Goal: Task Accomplishment & Management: Use online tool/utility

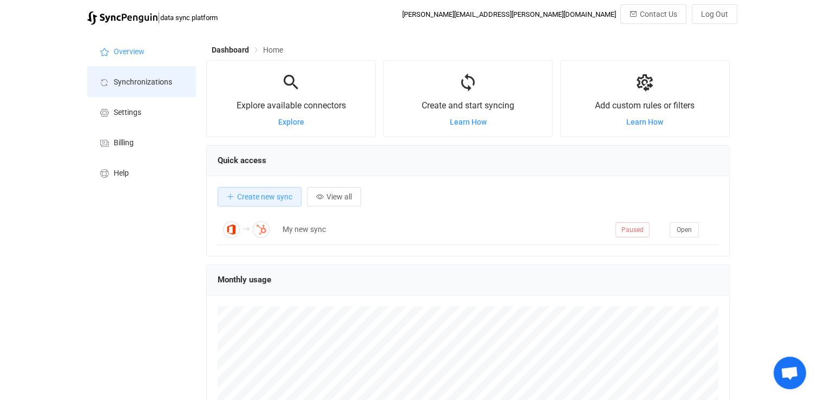
click at [132, 82] on span "Synchronizations" at bounding box center [143, 82] width 58 height 9
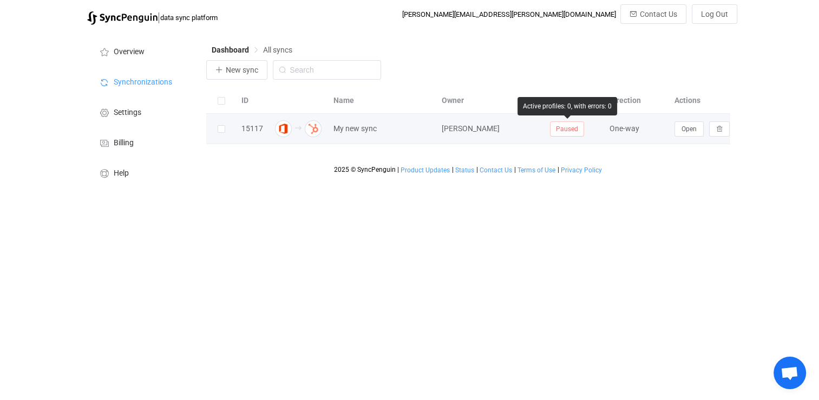
click at [570, 135] on span "Paused" at bounding box center [567, 128] width 34 height 15
click at [689, 125] on button "Open" at bounding box center [689, 128] width 29 height 15
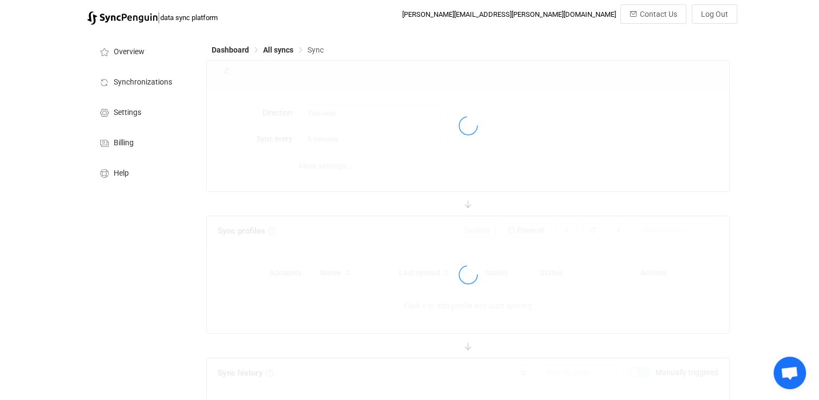
type input "Office 365 → HubSpot"
type input "10 minutes"
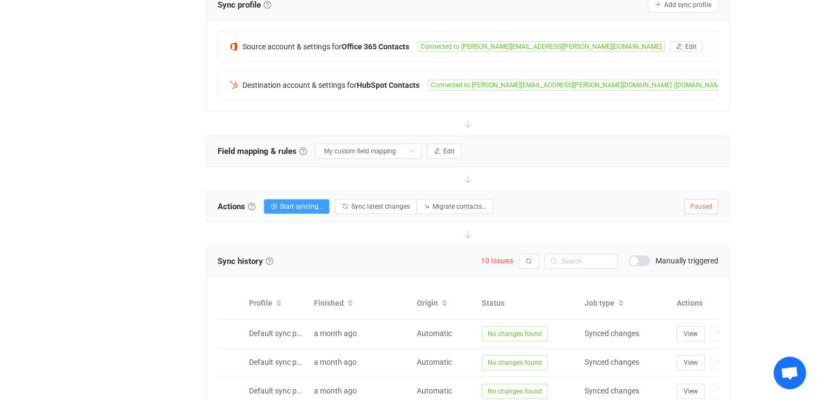
scroll to position [182, 0]
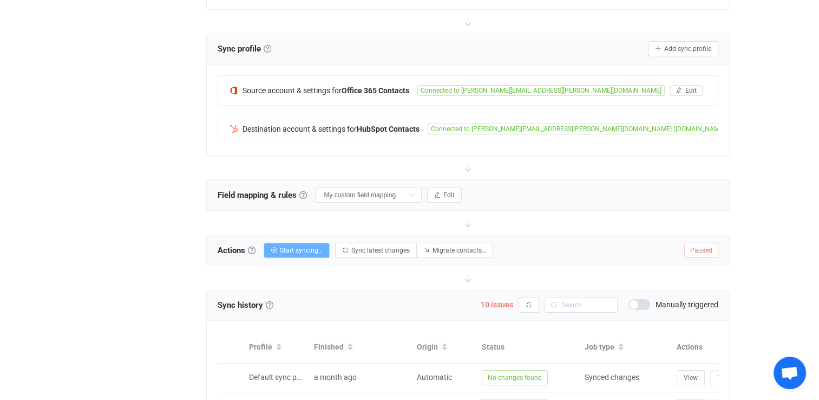
click at [283, 255] on button "Start syncing…" at bounding box center [297, 250] width 66 height 15
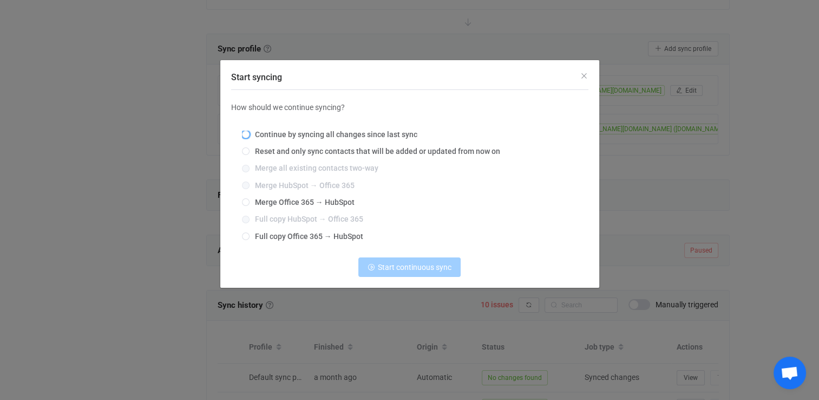
click at [249, 133] on span "Start syncing" at bounding box center [246, 135] width 8 height 8
click at [249, 133] on input "Continue by syncing all changes since last sync" at bounding box center [246, 135] width 8 height 9
radio input "true"
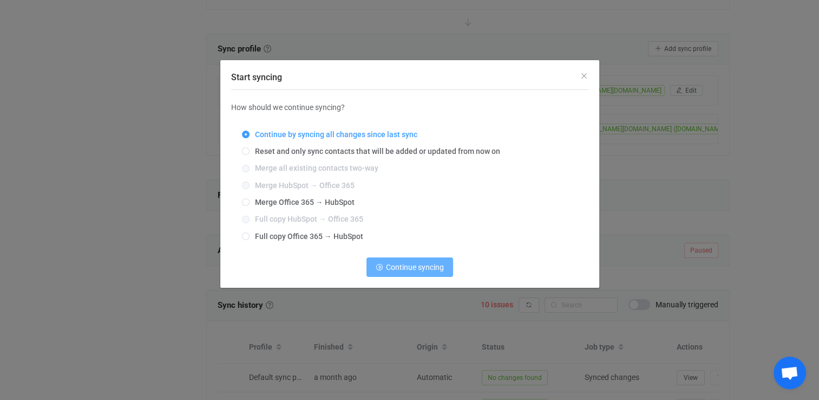
click at [423, 265] on span "Continue syncing" at bounding box center [415, 267] width 58 height 9
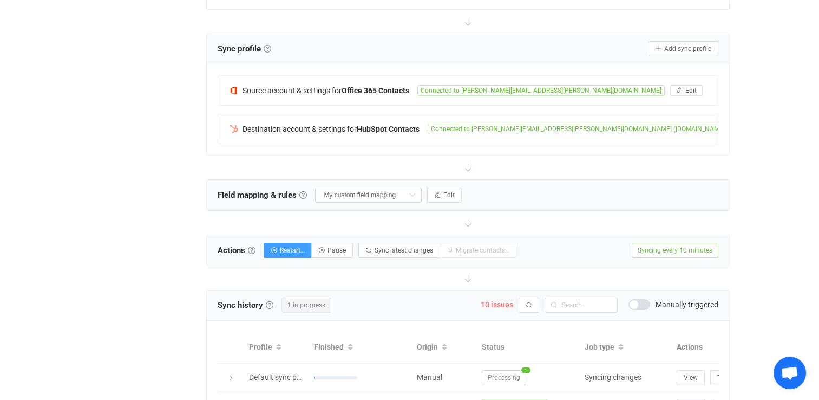
click at [140, 145] on div "Overview Synchronizations Settings Billing Help" at bounding box center [141, 283] width 119 height 870
